Goal: Task Accomplishment & Management: Manage account settings

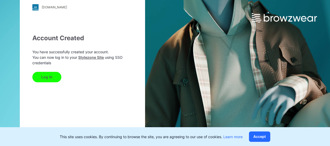
click at [50, 75] on button "Log In" at bounding box center [46, 77] width 29 height 10
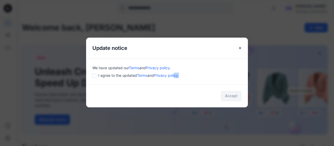
drag, startPoint x: 0, startPoint y: 0, endPoint x: 186, endPoint y: 108, distance: 214.6
click at [186, 108] on div "Update notice We have updated our Terms and Privacy policy . I agree to the upd…" at bounding box center [167, 73] width 334 height 146
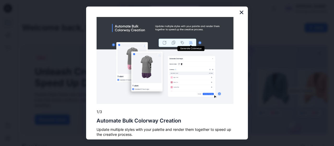
click at [239, 14] on button "×" at bounding box center [241, 12] width 5 height 8
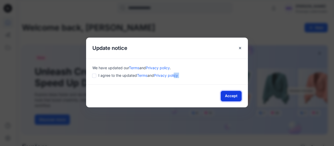
click at [231, 95] on button "Accept" at bounding box center [231, 96] width 21 height 10
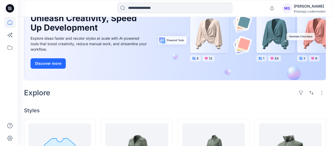
scroll to position [41, 0]
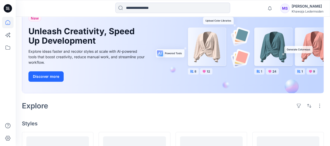
click at [294, 9] on div "[PERSON_NAME]" at bounding box center [308, 6] width 32 height 6
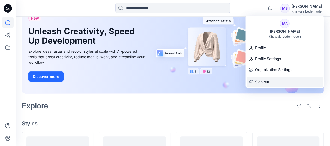
click at [260, 82] on p "Sign out" at bounding box center [262, 82] width 14 height 10
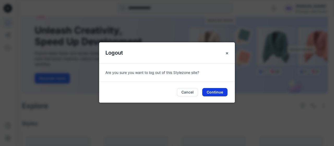
click at [218, 94] on button "Continue" at bounding box center [214, 92] width 25 height 8
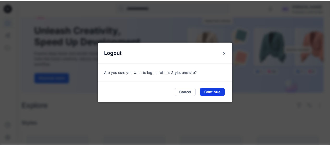
scroll to position [23, 0]
